Goal: Register for event/course

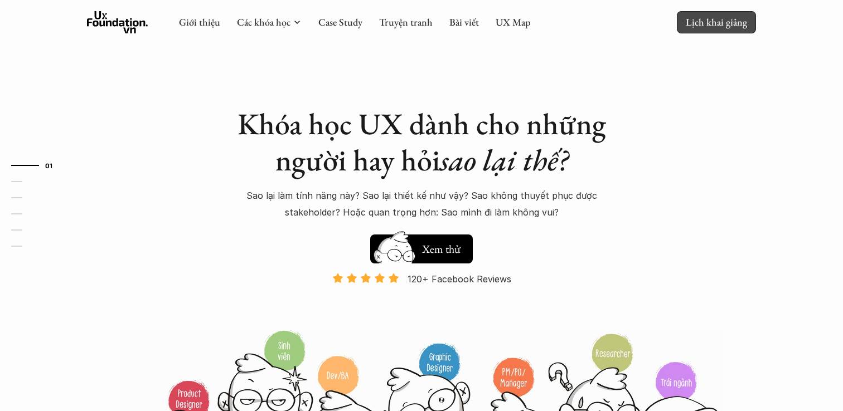
click at [729, 27] on p "Lịch khai giảng" at bounding box center [716, 22] width 61 height 13
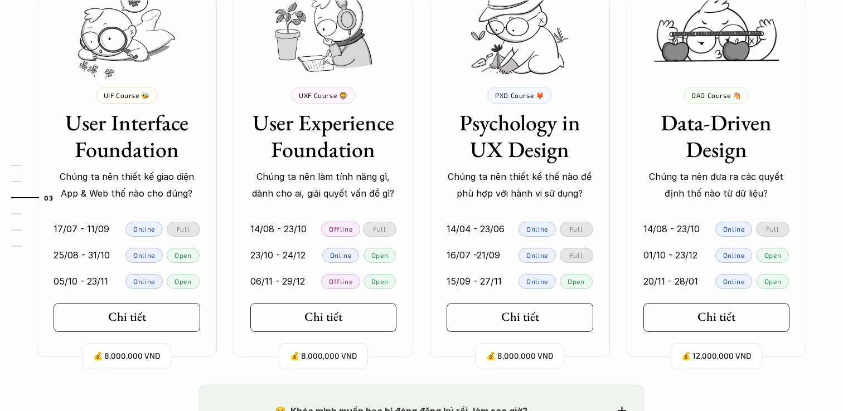
scroll to position [1081, 0]
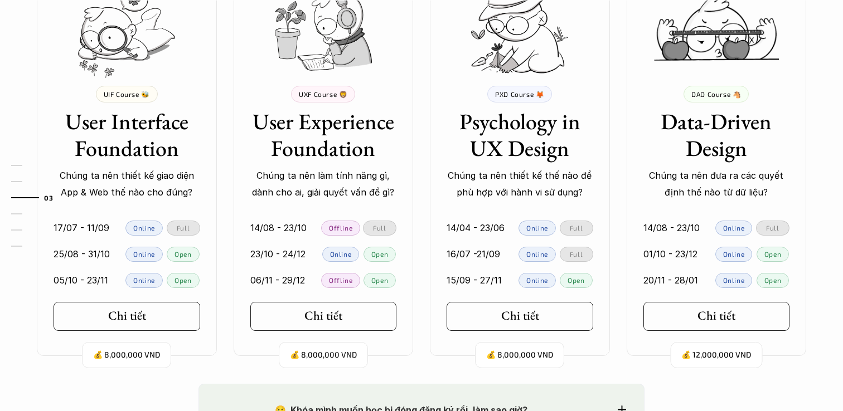
click at [150, 356] on p "💰 8,000,000 VND" at bounding box center [126, 355] width 67 height 15
click at [164, 321] on link "Chi tiết" at bounding box center [127, 316] width 147 height 29
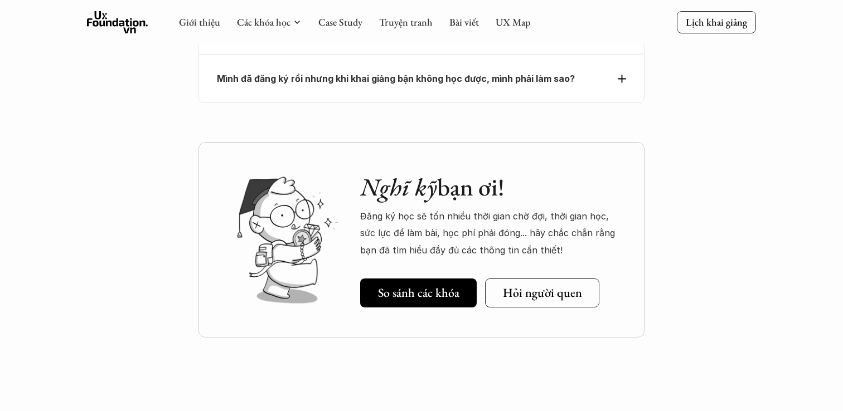
scroll to position [3903, 0]
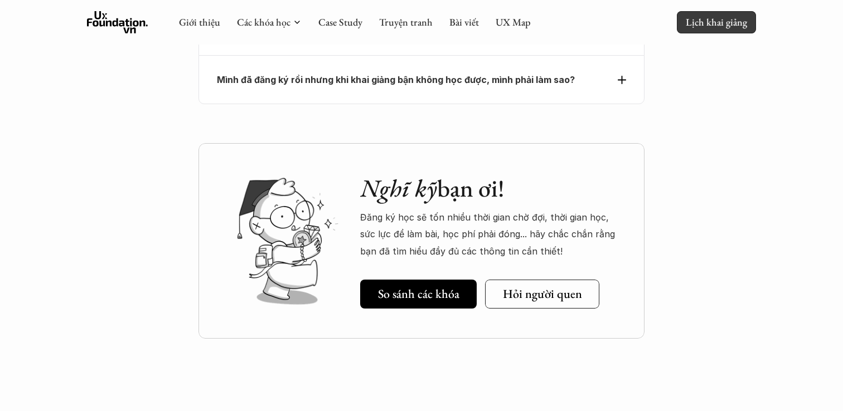
click at [725, 23] on p "Lịch khai giảng" at bounding box center [716, 22] width 61 height 13
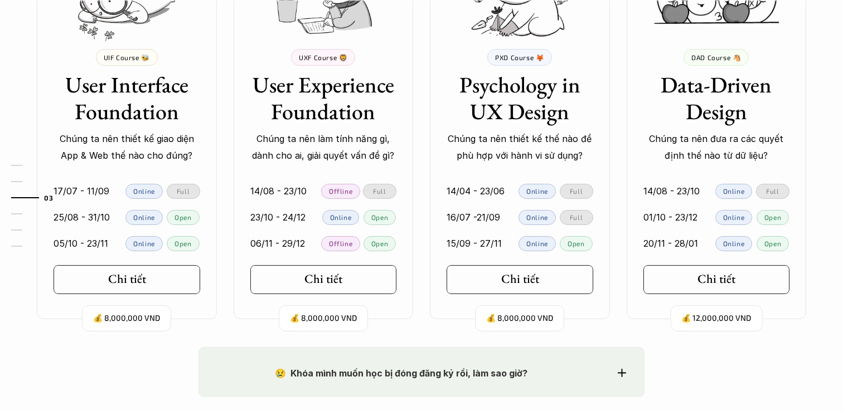
scroll to position [1156, 0]
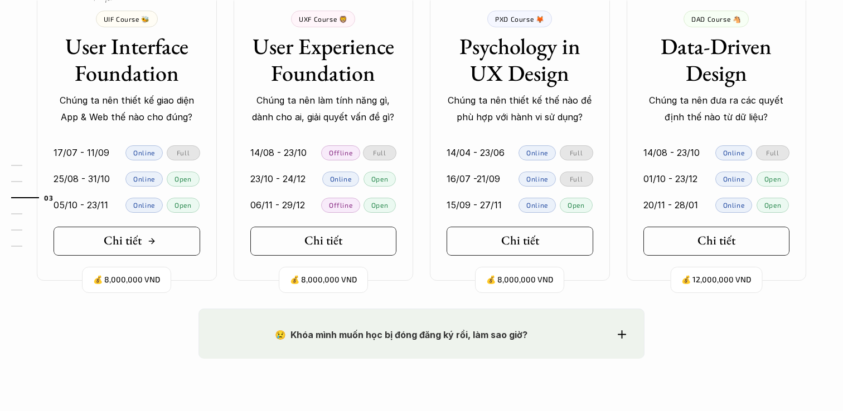
click at [153, 238] on icon at bounding box center [151, 241] width 9 height 9
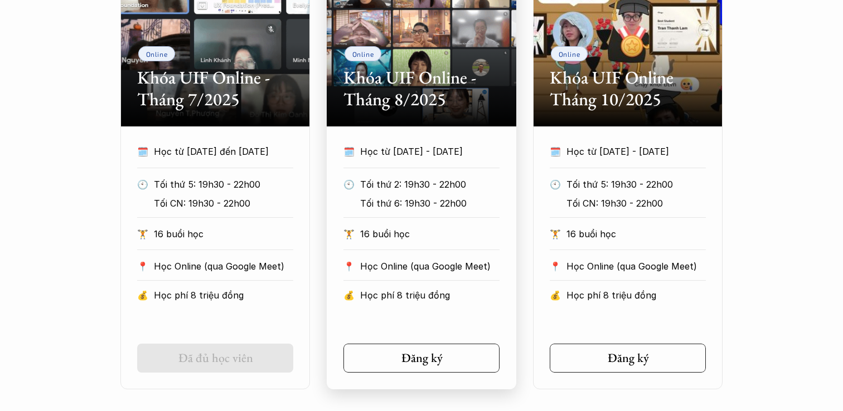
scroll to position [650, 0]
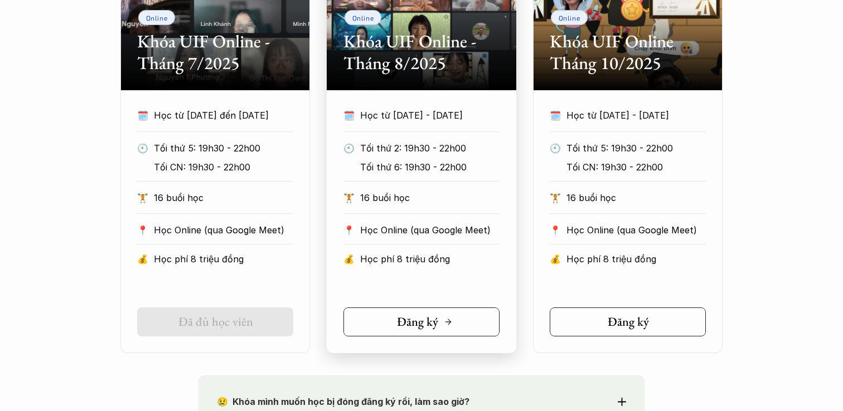
click at [428, 318] on h5 "Đăng ký" at bounding box center [417, 322] width 41 height 14
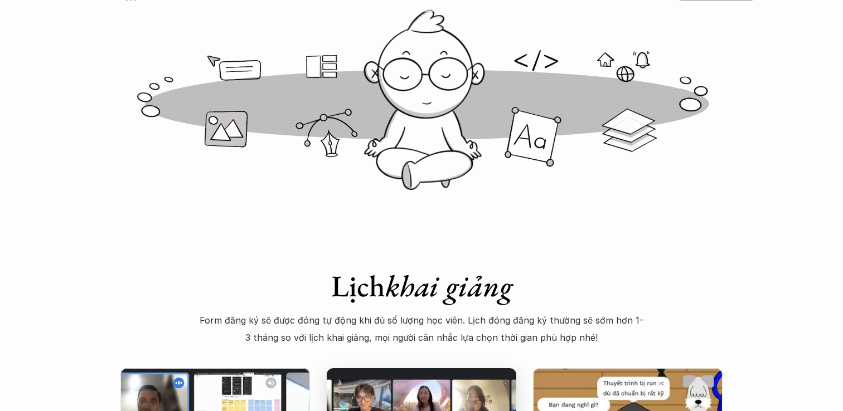
scroll to position [0, 0]
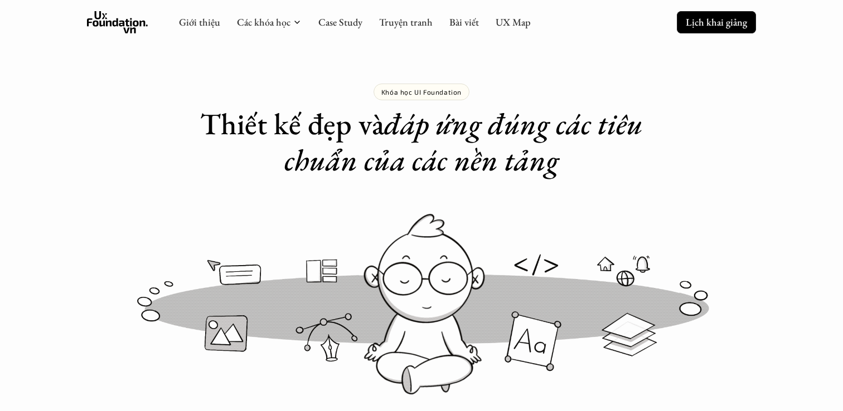
click at [729, 23] on p "Lịch khai giảng" at bounding box center [716, 22] width 61 height 13
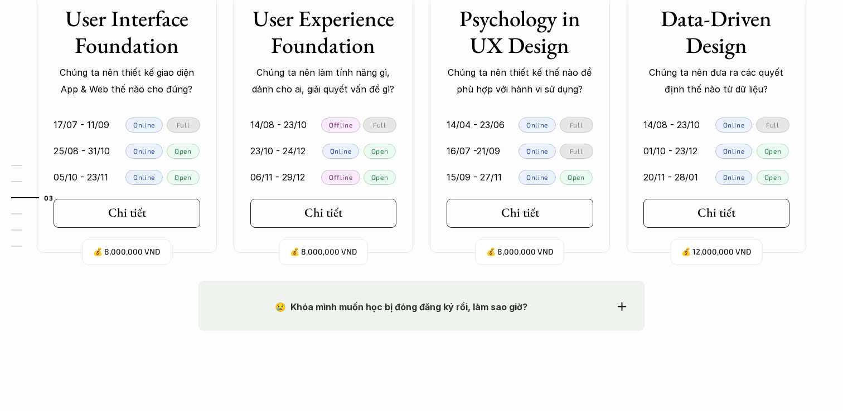
scroll to position [1184, 0]
click at [308, 212] on h5 "Chi tiết" at bounding box center [320, 212] width 38 height 14
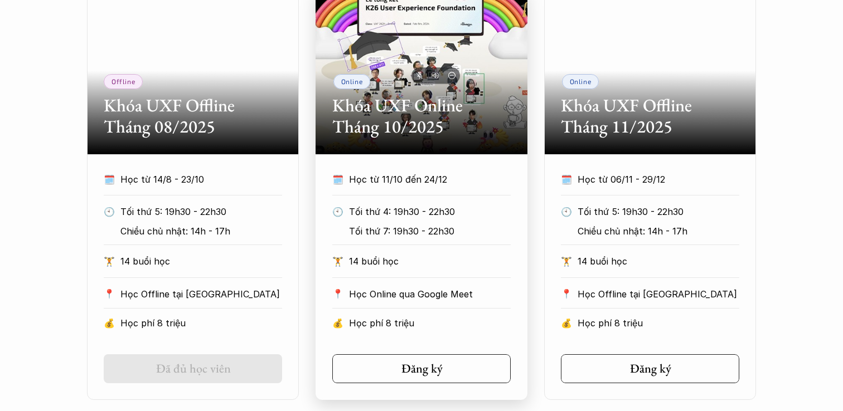
scroll to position [579, 0]
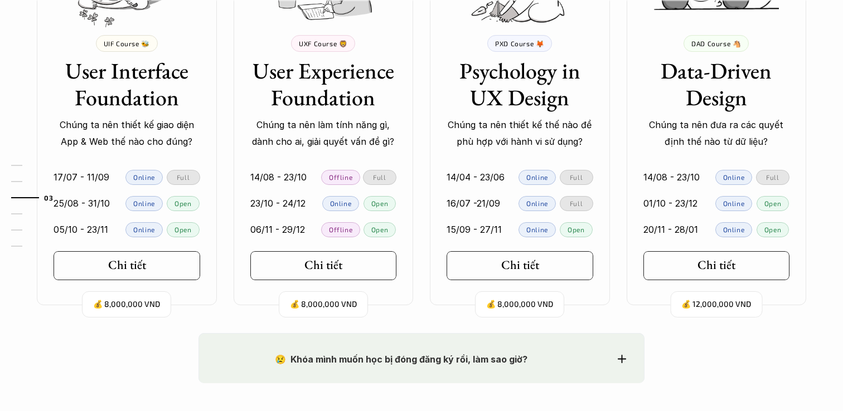
scroll to position [1141, 0]
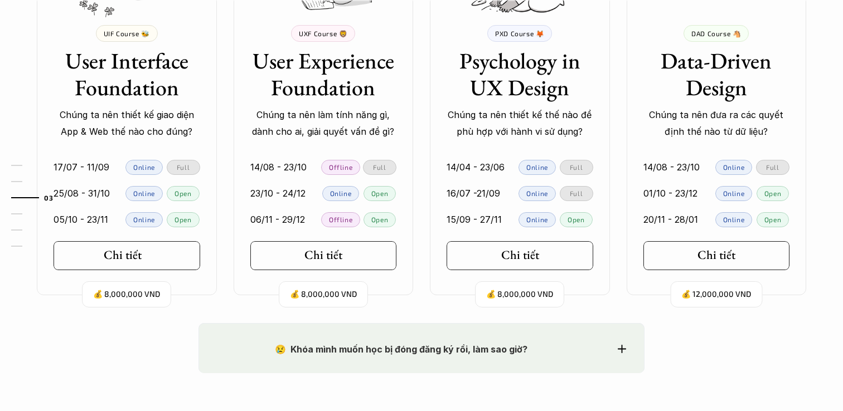
click at [182, 265] on link "Chi tiết" at bounding box center [127, 255] width 147 height 29
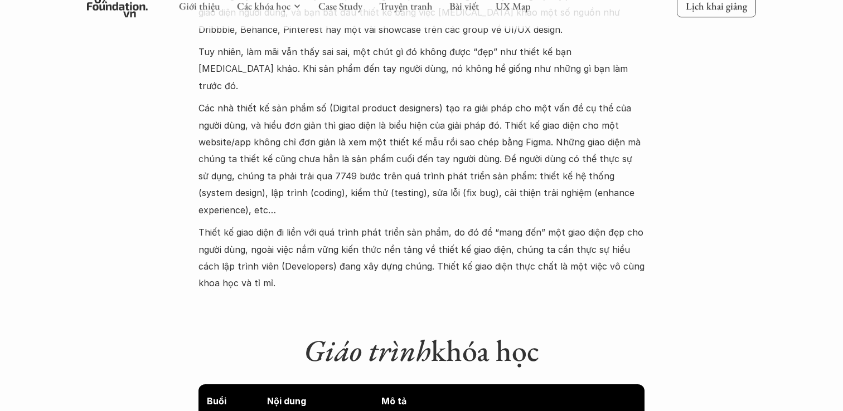
scroll to position [902, 0]
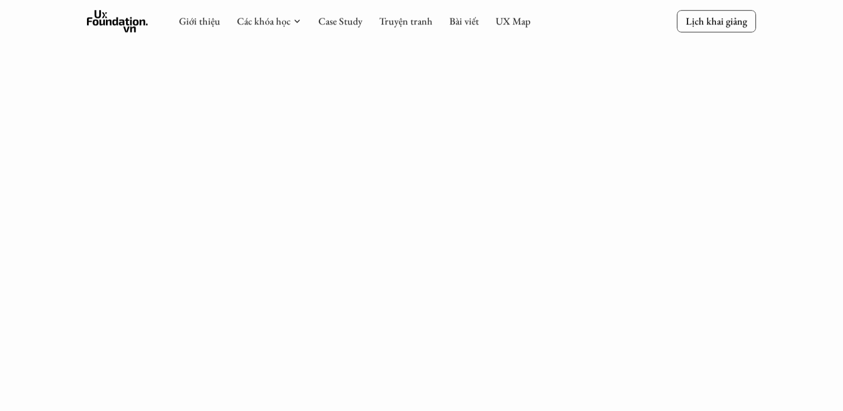
scroll to position [740, 0]
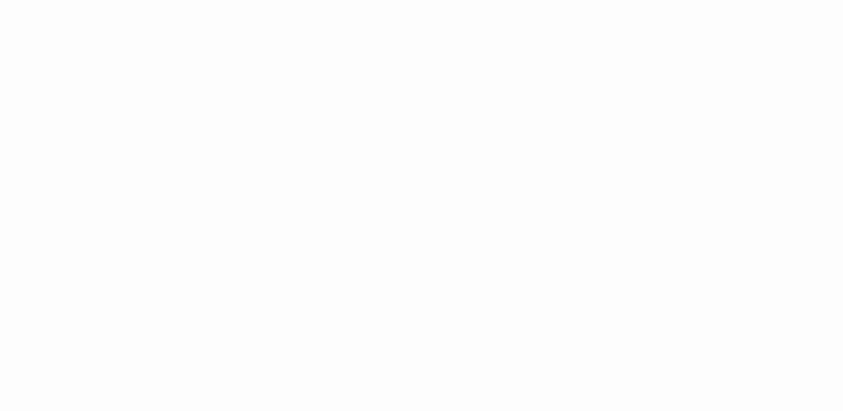
click at [697, 268] on div "Giới thiệu Các khóa học Case Study Truyện tranh Bài viết UX Map Lịch khai giảng…" at bounding box center [421, 418] width 843 height 2317
